Goal: Task Accomplishment & Management: Use online tool/utility

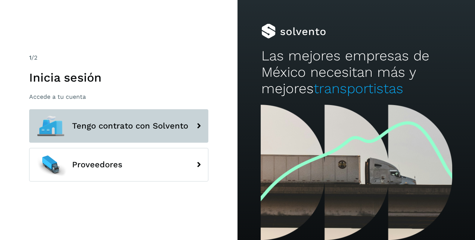
click at [124, 125] on span "Tengo contrato con Solvento" at bounding box center [130, 126] width 116 height 9
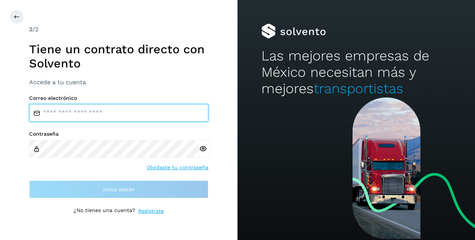
type input "**********"
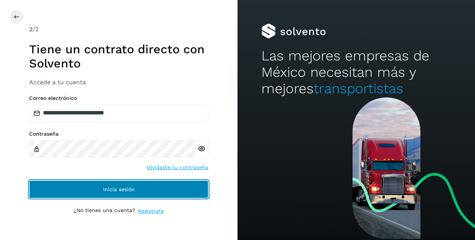
click at [115, 189] on span "Inicia sesión" at bounding box center [119, 189] width 32 height 5
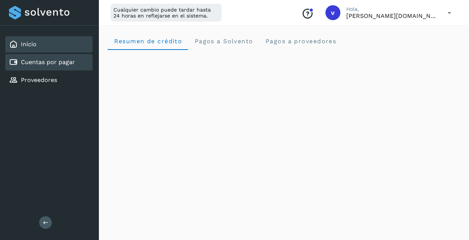
click at [50, 64] on link "Cuentas por pagar" at bounding box center [48, 62] width 54 height 7
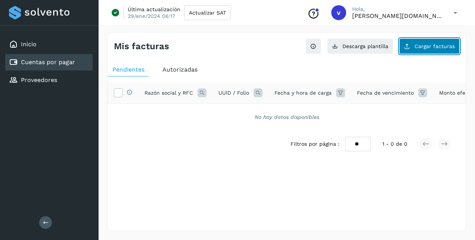
click at [428, 49] on span "Cargar facturas" at bounding box center [434, 46] width 40 height 5
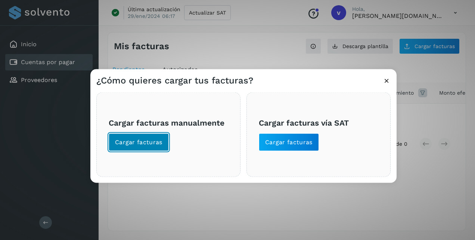
click at [136, 142] on span "Cargar facturas" at bounding box center [138, 143] width 47 height 8
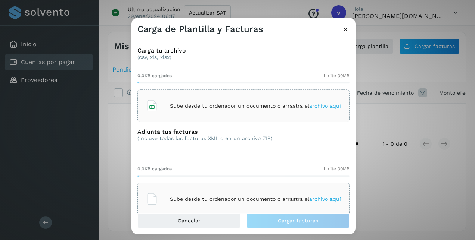
click at [315, 106] on span "archivo aquí" at bounding box center [325, 106] width 32 height 6
click at [317, 197] on span "archivo aquí" at bounding box center [325, 199] width 32 height 6
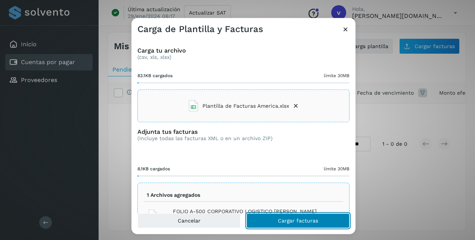
click at [284, 219] on span "Cargar facturas" at bounding box center [298, 220] width 40 height 5
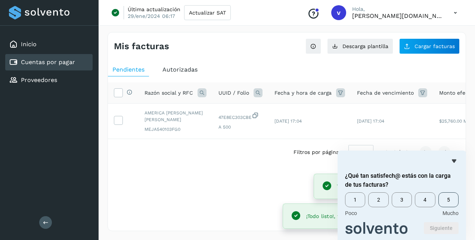
click at [447, 197] on span "5" at bounding box center [448, 200] width 20 height 15
click at [444, 226] on button "Siguiente" at bounding box center [441, 229] width 35 height 12
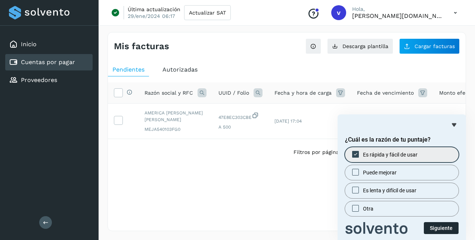
click at [447, 226] on button "Siguiente" at bounding box center [441, 229] width 35 height 12
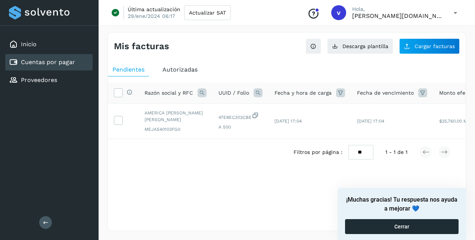
click at [432, 227] on button "Cerrar" at bounding box center [401, 227] width 113 height 15
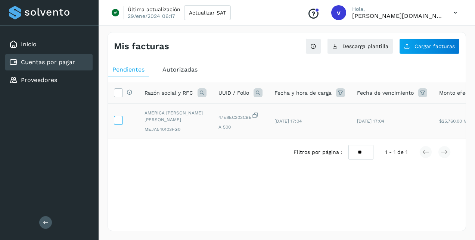
click at [119, 118] on icon at bounding box center [118, 120] width 8 height 8
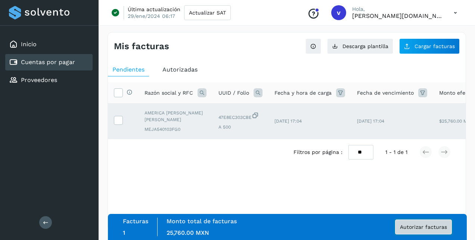
click at [411, 226] on span "Autorizar facturas" at bounding box center [423, 227] width 47 height 5
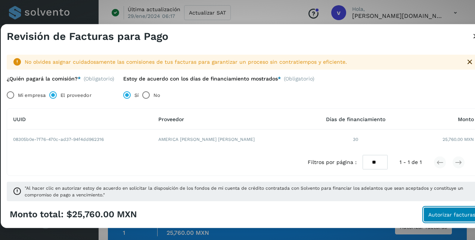
click at [451, 215] on span "Autorizar facturas" at bounding box center [451, 214] width 47 height 5
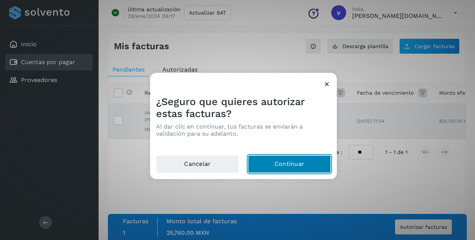
click at [288, 166] on button "Continuar" at bounding box center [289, 165] width 83 height 18
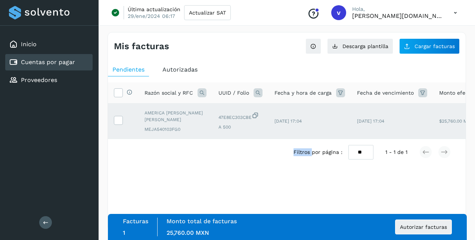
click at [288, 165] on div "Filtros por página : ** ** ** 1 - 1 de 1" at bounding box center [287, 152] width 358 height 26
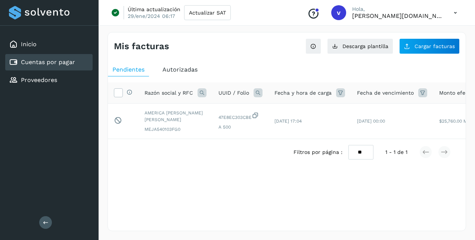
click at [456, 15] on icon at bounding box center [455, 12] width 15 height 15
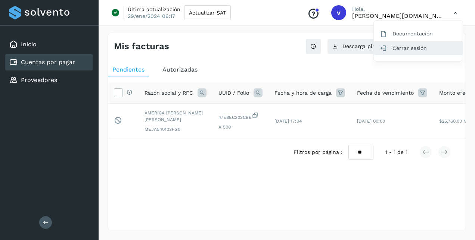
click at [421, 49] on div "Cerrar sesión" at bounding box center [418, 48] width 89 height 14
